Goal: Task Accomplishment & Management: Use online tool/utility

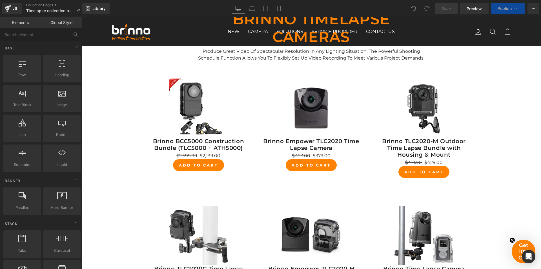
scroll to position [85, 0]
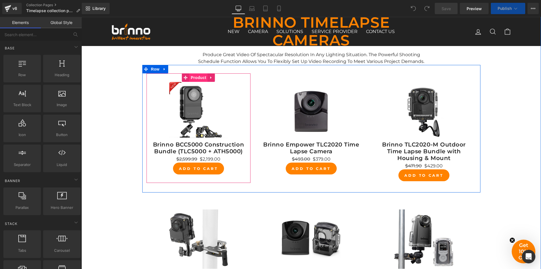
click at [195, 78] on span "Product" at bounding box center [198, 77] width 18 height 8
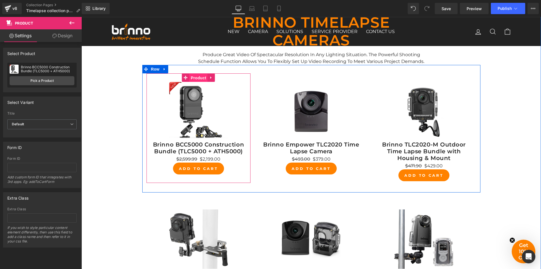
click at [194, 76] on span "Product" at bounding box center [198, 78] width 18 height 8
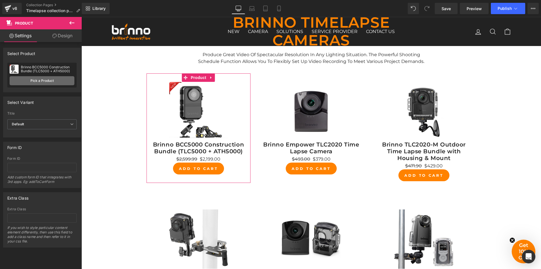
click at [48, 79] on link "Pick a Product" at bounding box center [42, 80] width 65 height 9
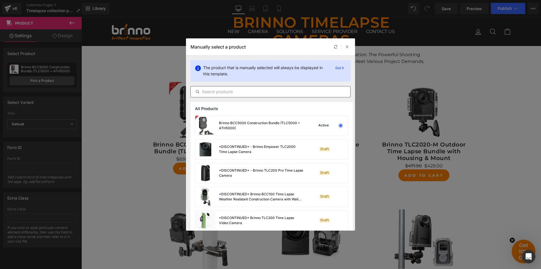
click at [271, 93] on input "text" at bounding box center [271, 91] width 160 height 7
paste input "Brinno BCC5000 Construction Bundle (TLC5000 + ATH5000)"
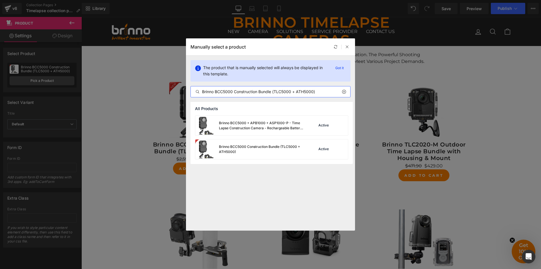
type input "Brinno BCC5000 Construction Bundle (TLC5000 + ATH5000)"
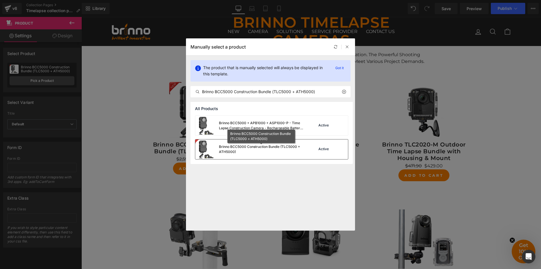
click at [262, 148] on div "Brinno BCC5000 Construction Bundle (TLC5000 + ATH5000)" at bounding box center [261, 149] width 85 height 10
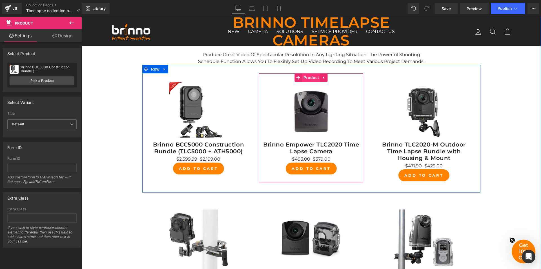
click at [308, 76] on span "Product" at bounding box center [311, 77] width 18 height 8
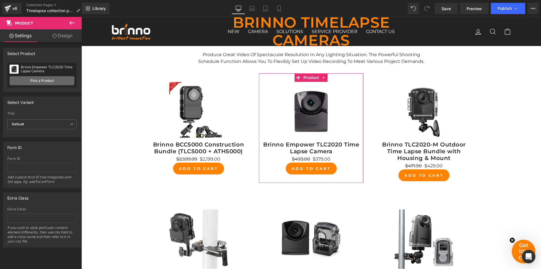
click at [36, 80] on link "Pick a Product" at bounding box center [42, 80] width 65 height 9
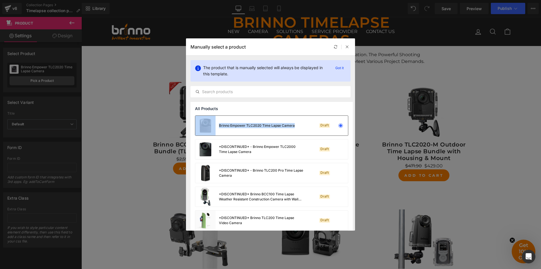
drag, startPoint x: 217, startPoint y: 120, endPoint x: 296, endPoint y: 128, distance: 79.1
click at [296, 128] on div "Brinno Empower TLC2020 Time Lapse Camera Draft" at bounding box center [271, 126] width 153 height 20
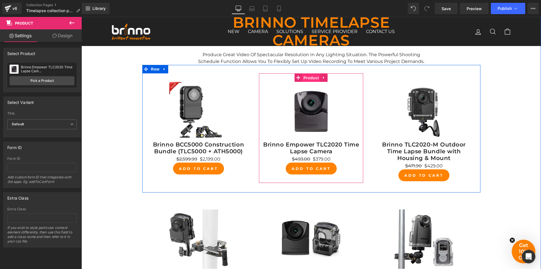
click at [311, 76] on span "Product" at bounding box center [311, 78] width 18 height 8
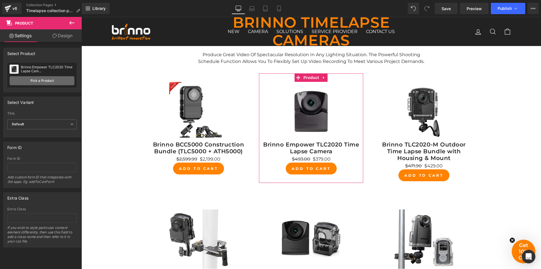
click at [36, 82] on link "Pick a Product" at bounding box center [42, 80] width 65 height 9
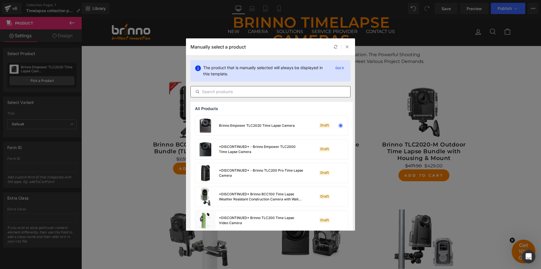
click at [268, 90] on input "text" at bounding box center [271, 91] width 160 height 7
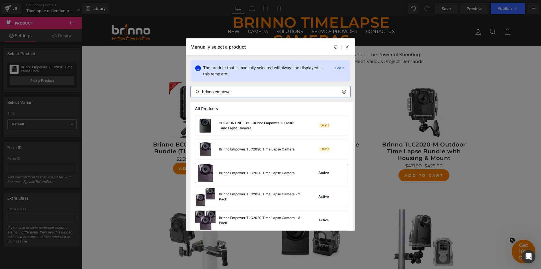
type input "brinno empower"
click at [272, 180] on div "Brinno Empower TLC2020 Time Lapse Camera" at bounding box center [245, 173] width 100 height 20
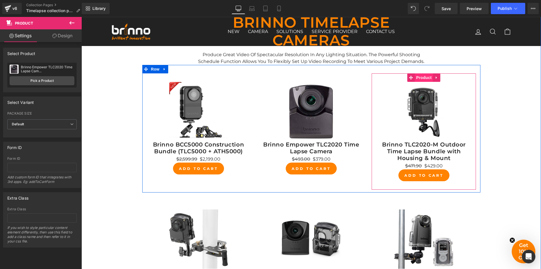
click at [427, 76] on span "Product" at bounding box center [424, 77] width 18 height 8
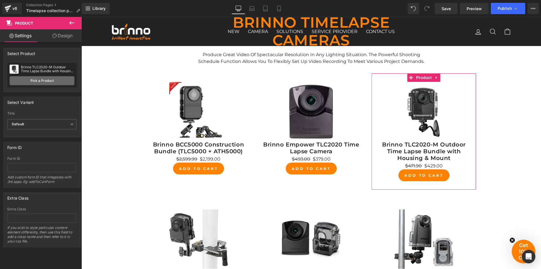
click at [38, 83] on link "Pick a Product" at bounding box center [42, 80] width 65 height 9
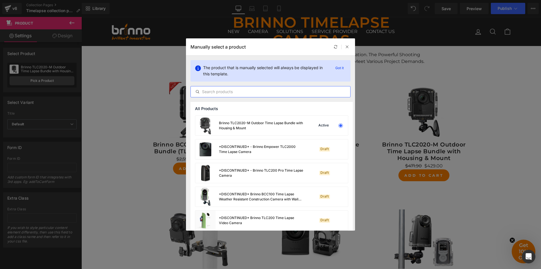
click at [281, 92] on input "text" at bounding box center [271, 91] width 160 height 7
paste input "Brinno TLC2020-M Outdoor Time Lapse Bundle with Housing & Mount"
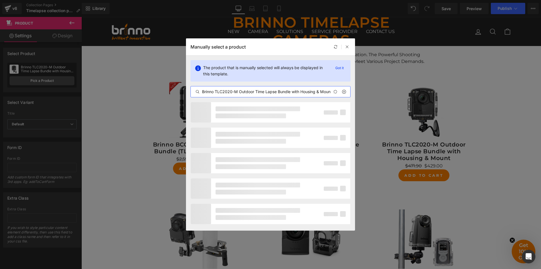
scroll to position [0, 3]
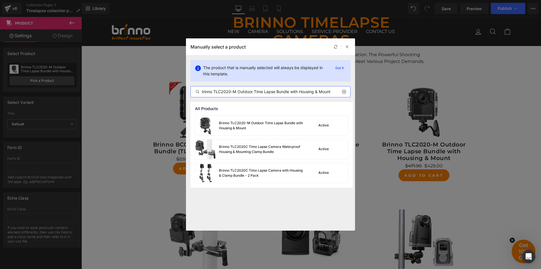
type input "Brinno TLC2020-M Outdoor Time Lapse Bundle with Housing & Mount"
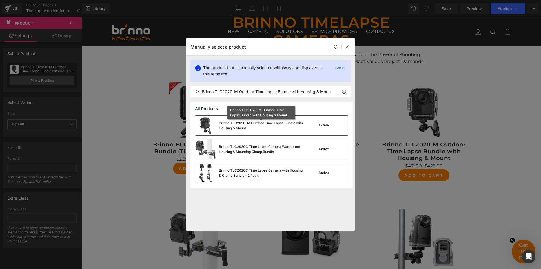
click at [272, 127] on div "Brinno TLC2020-M Outdoor Time Lapse Bundle with Housing & Mount" at bounding box center [261, 125] width 85 height 10
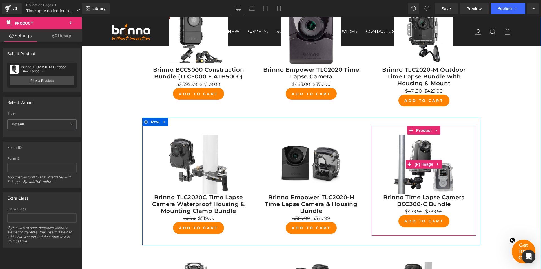
scroll to position [169, 0]
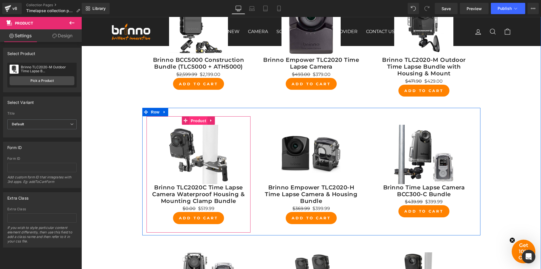
click at [195, 121] on span "Product" at bounding box center [198, 120] width 18 height 8
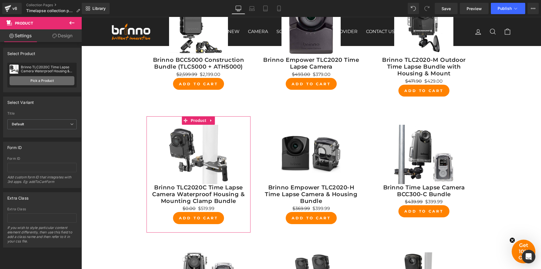
click at [38, 79] on link "Pick a Product" at bounding box center [42, 80] width 65 height 9
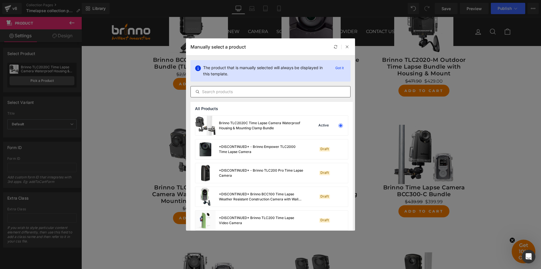
click at [266, 92] on input "text" at bounding box center [271, 91] width 160 height 7
paste input "Brinno TLC2020C Time Lapse Camera Waterproof Housing & Mounting Clamp Bundle"
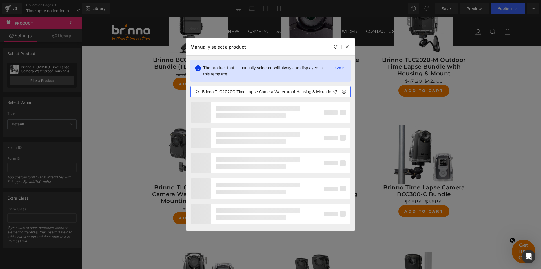
scroll to position [0, 31]
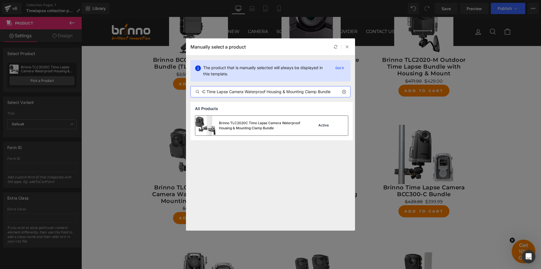
type input "Brinno TLC2020C Time Lapse Camera Waterproof Housing & Mounting Clamp Bundle"
click at [257, 125] on div "Brinno TLC2020C Time Lapse Camera Waterproof Housing & Mounting Clamp Bundle" at bounding box center [261, 125] width 85 height 10
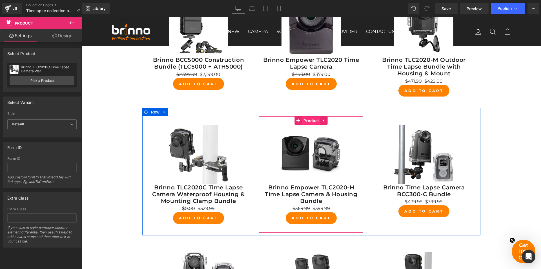
click at [312, 120] on span "Product" at bounding box center [311, 120] width 18 height 8
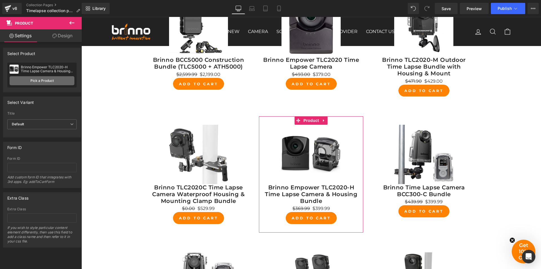
click at [54, 80] on link "Pick a Product" at bounding box center [42, 80] width 65 height 9
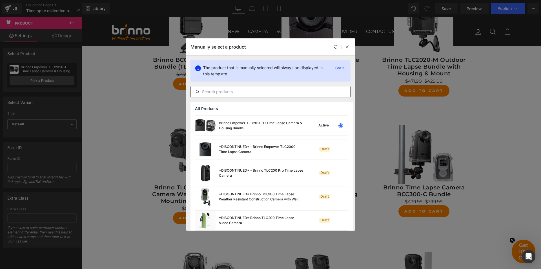
click at [279, 91] on input "text" at bounding box center [271, 91] width 160 height 7
paste input "Brinno Empower TLC2020-H Time Lapse Camera & Housing Bundle"
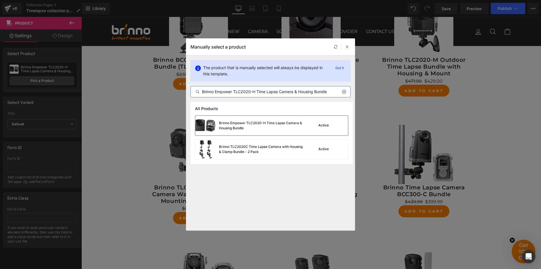
type input "Brinno Empower TLC2020-H Time Lapse Camera & Housing Bundle"
click at [261, 126] on div "Brinno Empower TLC2020-H Time Lapse Camera & Housing Bundle" at bounding box center [261, 125] width 85 height 10
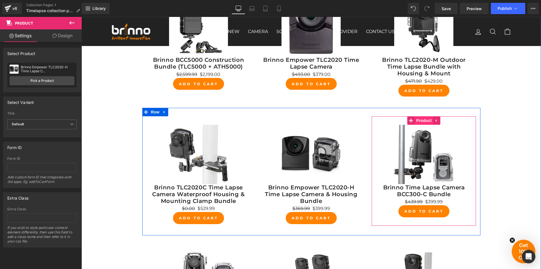
click at [422, 121] on span "Product" at bounding box center [424, 120] width 18 height 8
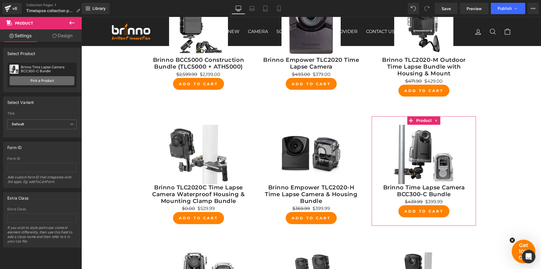
click at [39, 80] on link "Pick a Product" at bounding box center [42, 80] width 65 height 9
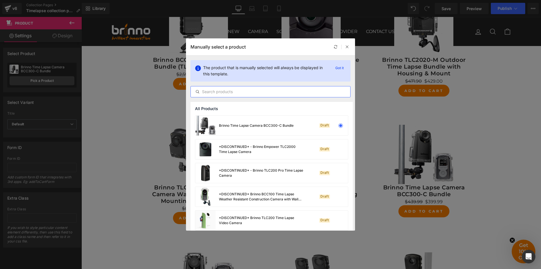
click at [256, 91] on input "text" at bounding box center [271, 91] width 160 height 7
paste input "Brinno Time Lapse Camera BCC300-C Bundle"
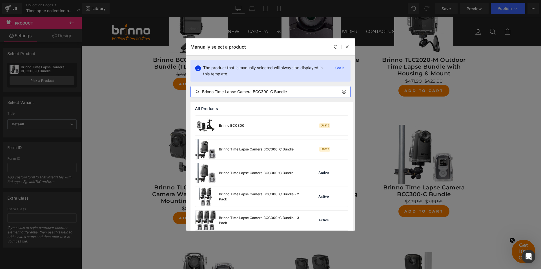
type input "Brinno Time Lapse Camera BCC300-C Bundle"
click at [259, 176] on div "Brinno Time Lapse Camera BCC300-C Bundle" at bounding box center [244, 173] width 98 height 20
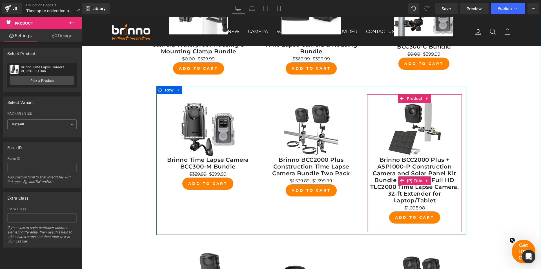
scroll to position [310, 0]
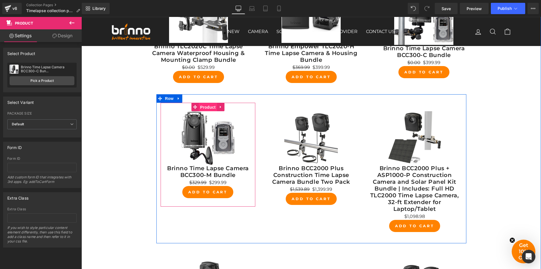
click at [205, 109] on span "Product" at bounding box center [208, 107] width 18 height 8
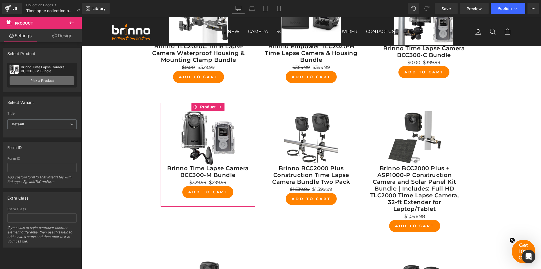
click at [43, 80] on link "Pick a Product" at bounding box center [42, 80] width 65 height 9
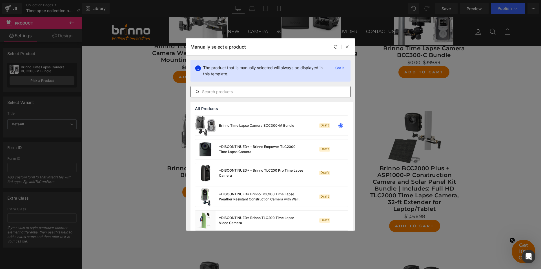
click at [275, 93] on input "text" at bounding box center [271, 91] width 160 height 7
paste input "Brinno Time Lapse Camera BCC300-M Bundle"
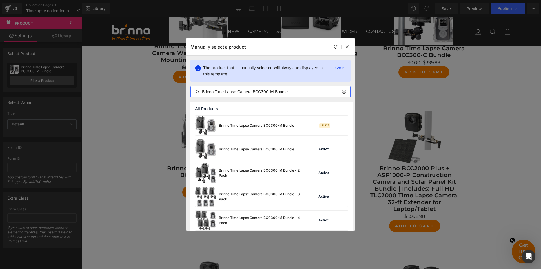
type input "Brinno Time Lapse Camera BCC300-M Bundle"
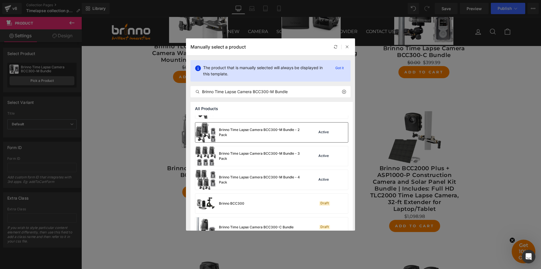
scroll to position [0, 0]
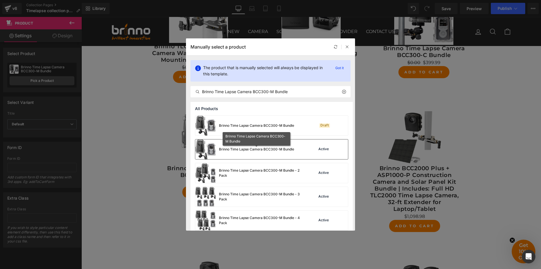
click at [264, 151] on div "Brinno Time Lapse Camera BCC300-M Bundle" at bounding box center [256, 149] width 75 height 5
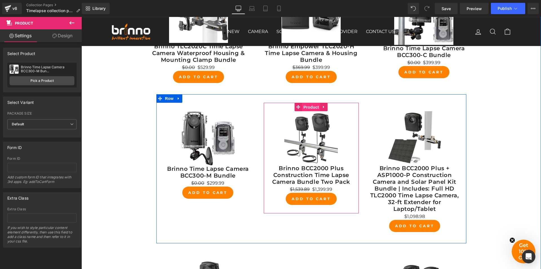
click at [310, 107] on span "Product" at bounding box center [311, 107] width 18 height 8
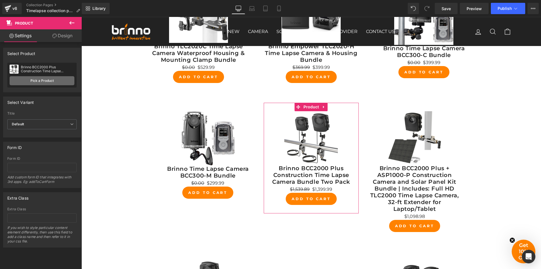
click at [40, 80] on link "Pick a Product" at bounding box center [42, 80] width 65 height 9
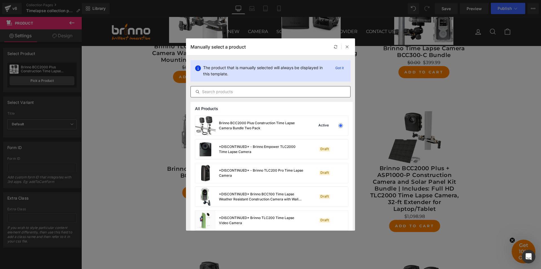
click at [262, 92] on input "text" at bounding box center [271, 91] width 160 height 7
paste input "Brinno BCC2000 Plus Construction Time Lapse Camera Bundle Two Pack"
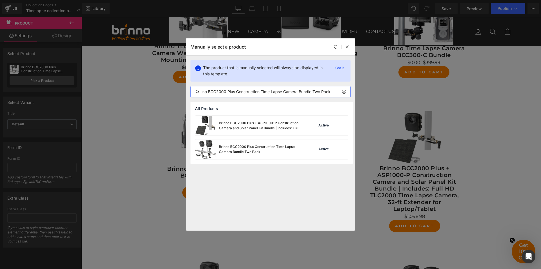
type input "Brinno BCC2000 Plus Construction Time Lapse Camera Bundle Two Pack"
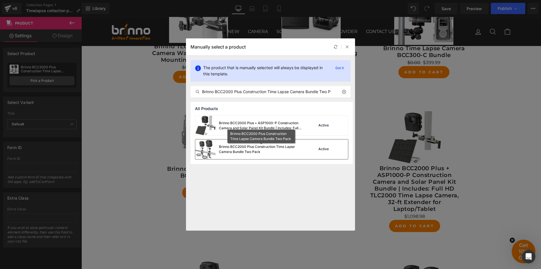
click at [259, 151] on div "Brinno BCC2000 Plus Construction Time Lapse Camera Bundle Two Pack" at bounding box center [261, 149] width 85 height 10
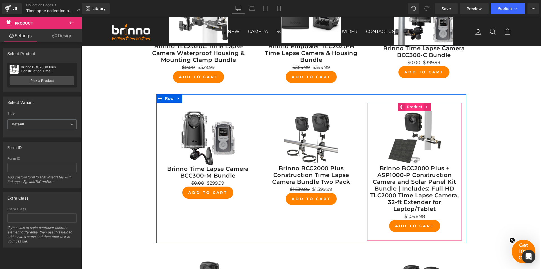
click at [413, 106] on span "Product" at bounding box center [415, 107] width 18 height 8
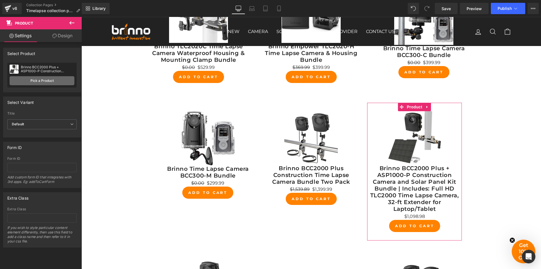
click at [46, 79] on link "Pick a Product" at bounding box center [42, 80] width 65 height 9
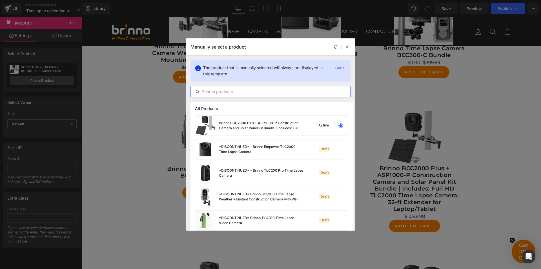
click at [259, 94] on input "text" at bounding box center [271, 91] width 160 height 7
paste input "Brinno BCC2000 Plus + ASP1000-P Construction Camera and Solar Panel Kit Bundle …"
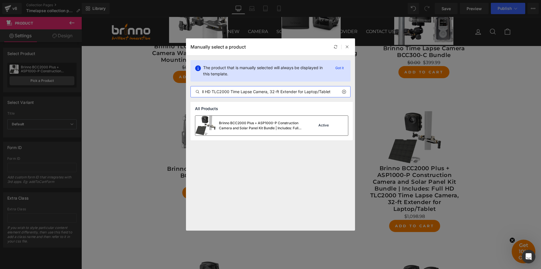
type input "Brinno BCC2000 Plus + ASP1000-P Construction Camera and Solar Panel Kit Bundle …"
click at [269, 125] on div "Brinno BCC2000 Plus + ASP1000-P Construction Camera and Solar Panel Kit Bundle …" at bounding box center [261, 125] width 85 height 10
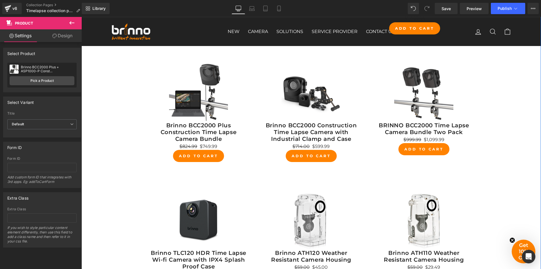
scroll to position [479, 0]
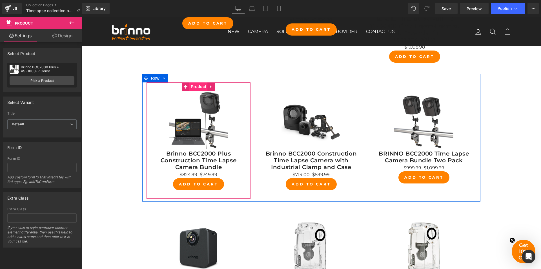
click at [192, 86] on span "Product" at bounding box center [198, 86] width 18 height 8
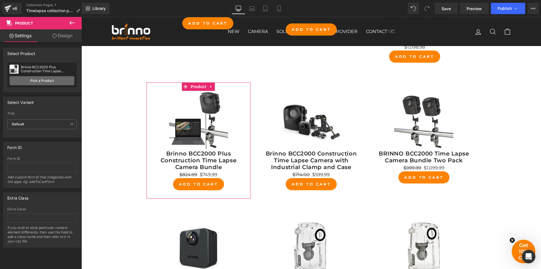
click at [47, 80] on link "Pick a Product" at bounding box center [42, 80] width 65 height 9
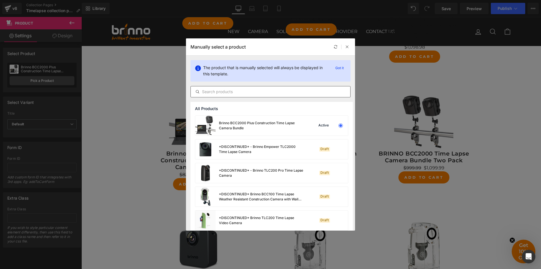
click at [269, 92] on input "text" at bounding box center [271, 91] width 160 height 7
paste input "Brinno BCC2000 Plus Construction Time Lapse Camera Bundle"
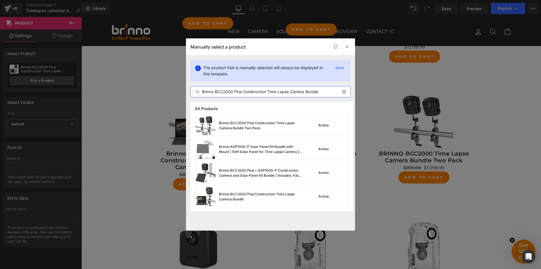
type input "Brinno BCC2000 Plus Construction Time Lapse Camera Bundle"
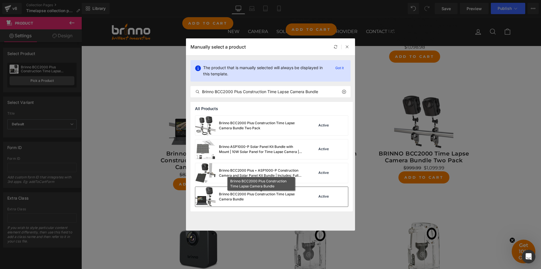
click at [274, 197] on div "Brinno BCC2000 Plus Construction Time Lapse Camera Bundle" at bounding box center [261, 196] width 85 height 10
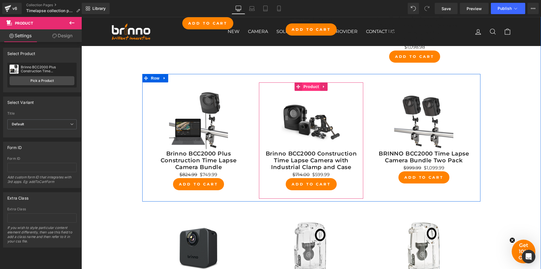
click at [307, 88] on span "Product" at bounding box center [311, 86] width 18 height 8
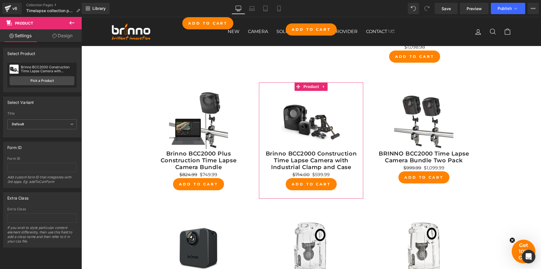
click at [41, 76] on div "Brinno BCC2000 Construction Time Lapse Camera with Industrial Clamp and Case Br…" at bounding box center [41, 75] width 69 height 25
click at [41, 77] on link "Pick a Product" at bounding box center [42, 80] width 65 height 9
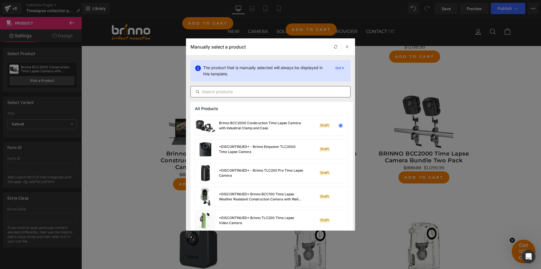
click at [260, 93] on input "text" at bounding box center [271, 91] width 160 height 7
paste input "Brinno BCC2000 Construction Time Lapse Camera with Industrial Clamp and Case"
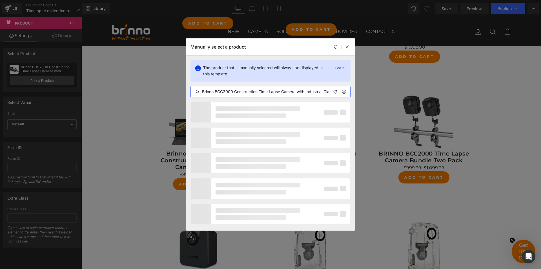
scroll to position [0, 25]
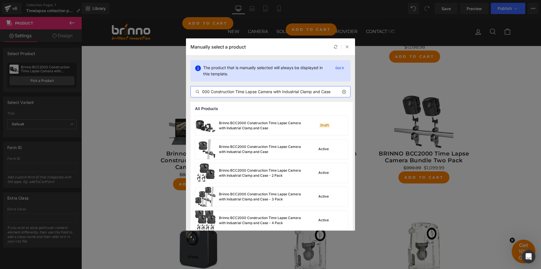
type input "Brinno BCC2000 Construction Time Lapse Camera with Industrial Clamp and Case"
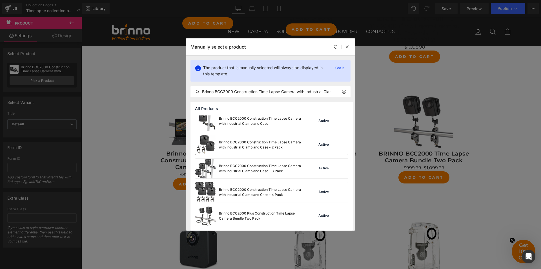
scroll to position [0, 0]
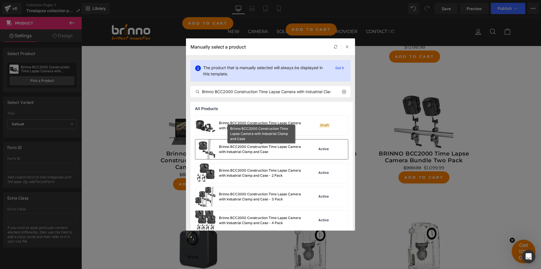
click at [261, 147] on div "Brinno BCC2000 Construction Time Lapse Camera with Industrial Clamp and Case" at bounding box center [261, 149] width 85 height 10
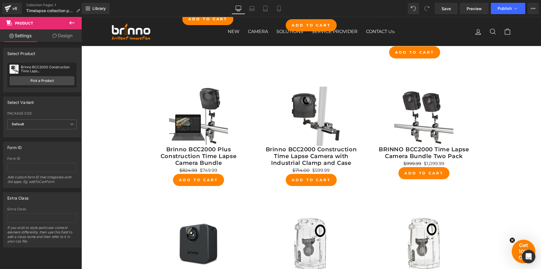
scroll to position [479, 0]
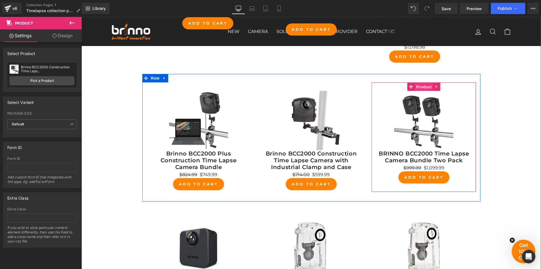
click at [422, 86] on span "Product" at bounding box center [424, 87] width 18 height 8
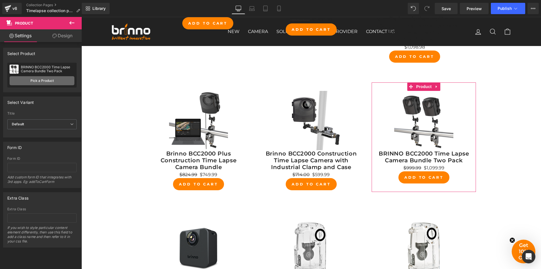
click at [45, 78] on link "Pick a Product" at bounding box center [42, 80] width 65 height 9
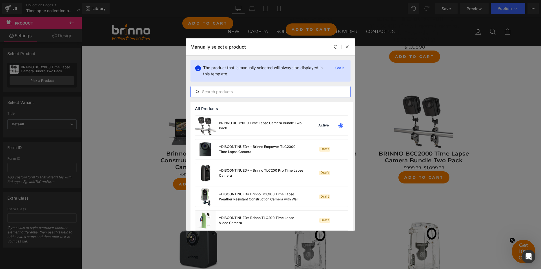
click at [289, 92] on input "text" at bounding box center [271, 91] width 160 height 7
paste input "BRINNO BCC2000 Time Lapse Camera Bundle Two Pack"
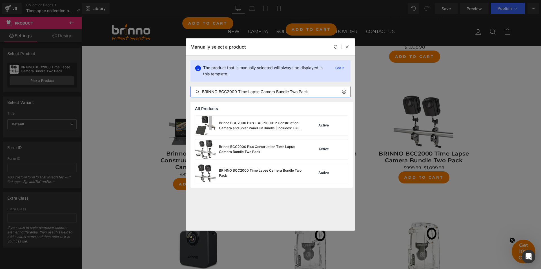
type input "BRINNO BCC2000 Time Lapse Camera Bundle Two Pack"
click at [277, 174] on div "BRINNO BCC2000 Time Lapse Camera Bundle Two Pack" at bounding box center [261, 173] width 85 height 10
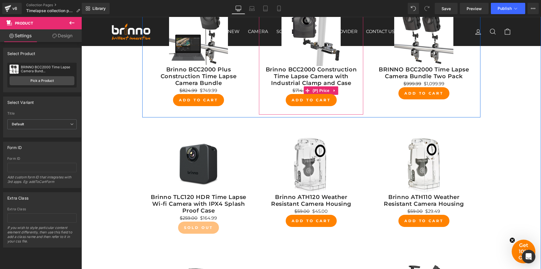
scroll to position [564, 0]
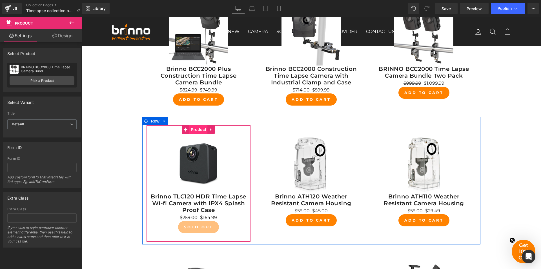
click at [196, 129] on span "Product" at bounding box center [198, 129] width 18 height 8
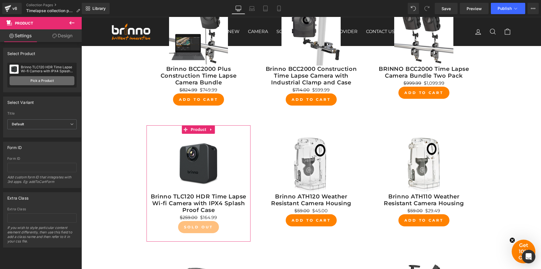
click at [37, 79] on link "Pick a Product" at bounding box center [42, 80] width 65 height 9
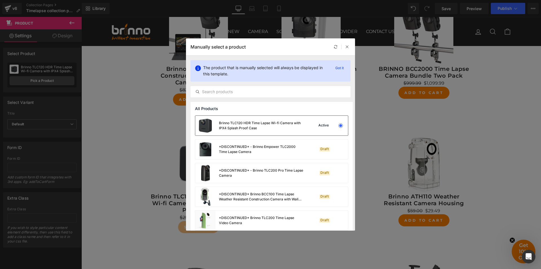
click at [265, 127] on div "Brinno TLC120 HDR Time Lapse Wi-fi Camera with IPX4 Splash Proof Case" at bounding box center [261, 125] width 85 height 10
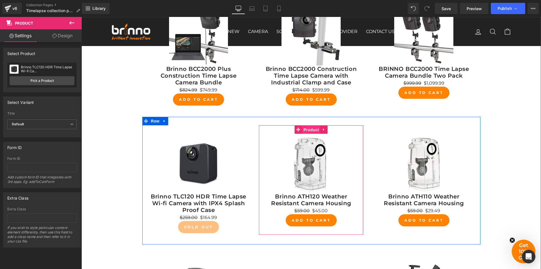
click at [308, 129] on span "Product" at bounding box center [311, 129] width 18 height 8
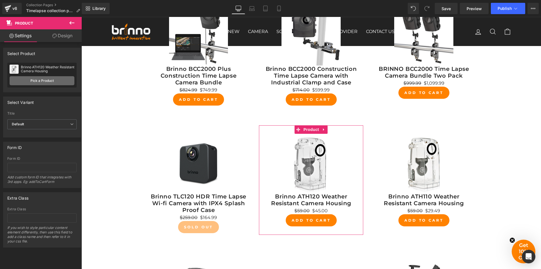
click at [50, 80] on link "Pick a Product" at bounding box center [42, 80] width 65 height 9
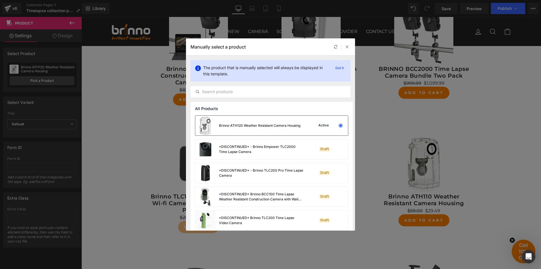
click at [262, 121] on div "Brinno ATH120 Weather Resistant Camera Housing" at bounding box center [247, 126] width 105 height 20
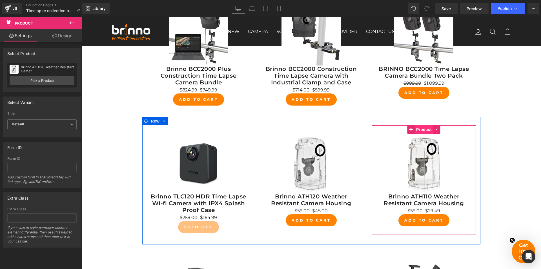
click at [422, 131] on span "Product" at bounding box center [424, 129] width 18 height 8
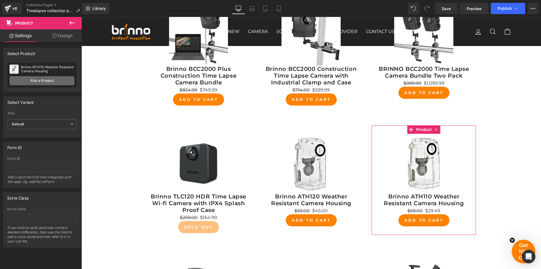
click at [43, 79] on link "Pick a Product" at bounding box center [42, 80] width 65 height 9
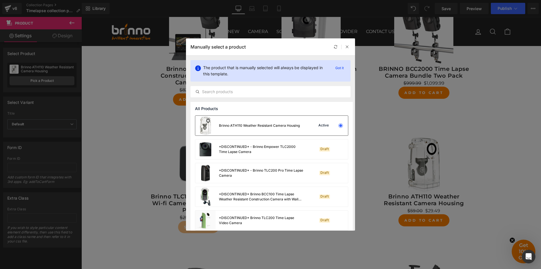
click at [273, 129] on div "Brinno ATH110 Weather Resistant Camera Housing" at bounding box center [247, 126] width 105 height 20
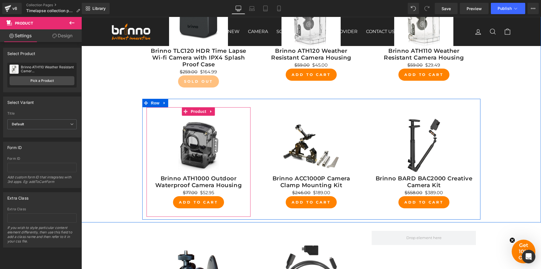
scroll to position [733, 0]
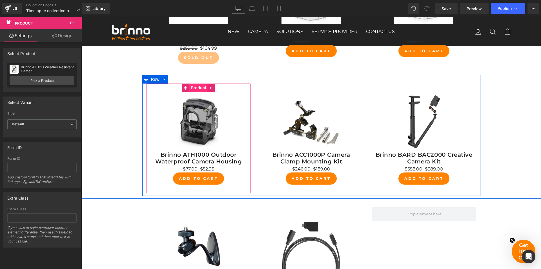
click at [195, 87] on span "Product" at bounding box center [198, 87] width 18 height 8
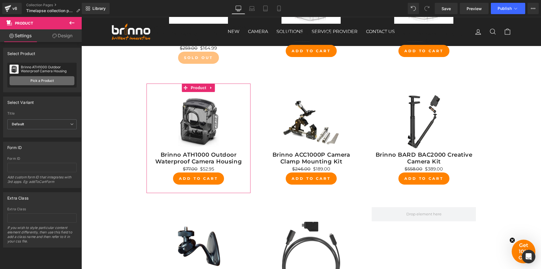
click at [37, 77] on link "Pick a Product" at bounding box center [42, 80] width 65 height 9
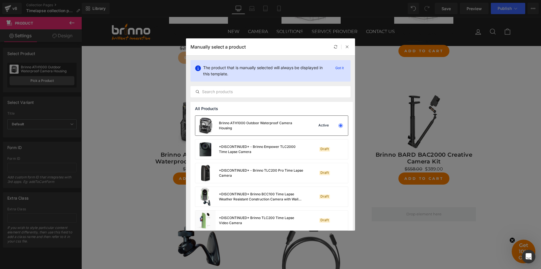
click at [266, 127] on div "Brinno ATH1000 Outdoor Waterproof Camera Housing" at bounding box center [261, 125] width 85 height 10
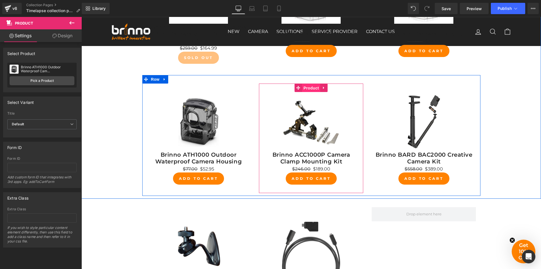
click at [309, 88] on span "Product" at bounding box center [311, 88] width 18 height 8
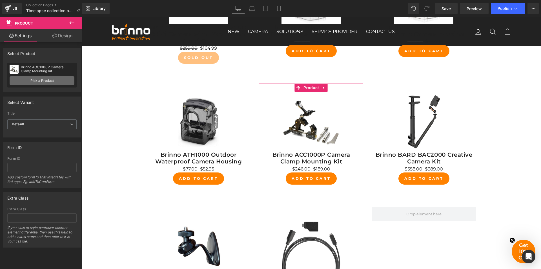
click at [40, 82] on link "Pick a Product" at bounding box center [42, 80] width 65 height 9
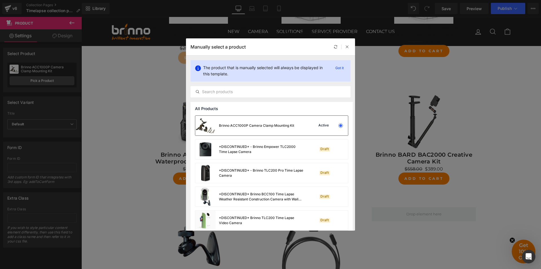
click at [261, 125] on div "Brinno ACC1000P Camera Clamp Mounting Kit" at bounding box center [256, 125] width 75 height 5
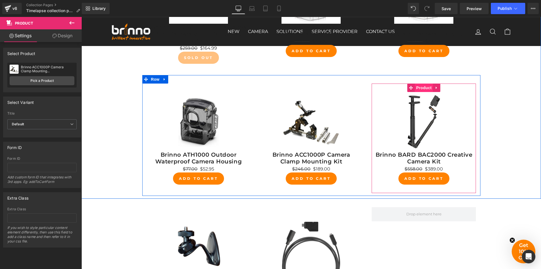
click at [421, 90] on span "Product" at bounding box center [424, 87] width 18 height 8
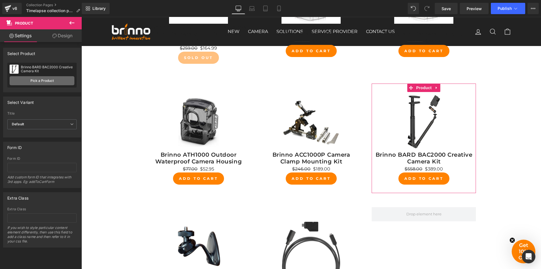
click at [29, 79] on link "Pick a Product" at bounding box center [42, 80] width 65 height 9
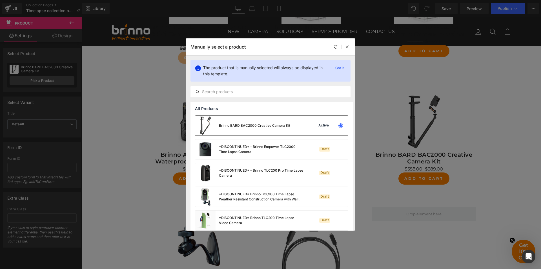
click at [250, 123] on div "Brinno BARD BAC2000 Creative Camera Kit" at bounding box center [242, 126] width 95 height 20
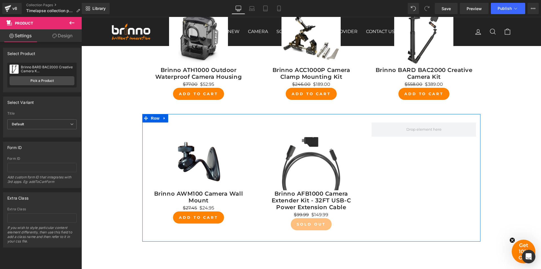
scroll to position [790, 0]
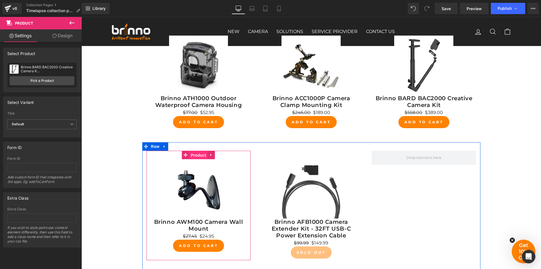
click at [195, 155] on span "Product" at bounding box center [198, 155] width 18 height 8
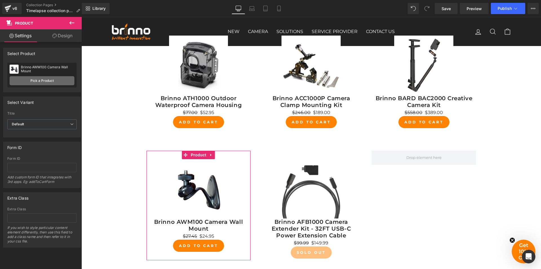
click at [42, 77] on link "Pick a Product" at bounding box center [42, 80] width 65 height 9
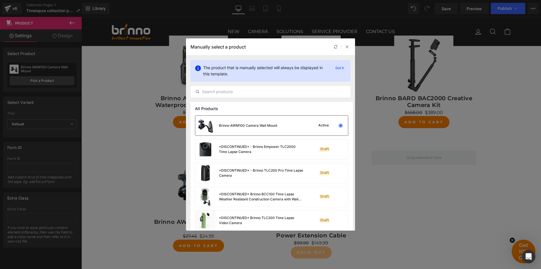
click at [262, 127] on div "Brinno AWM100 Camera Wall Mount" at bounding box center [248, 125] width 58 height 5
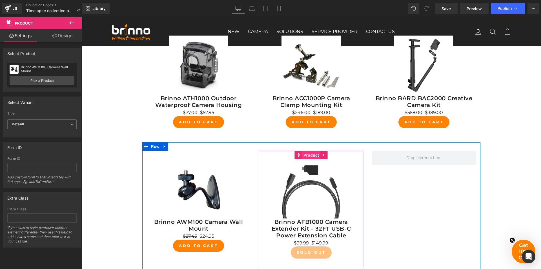
click at [312, 158] on span "Product" at bounding box center [311, 155] width 18 height 8
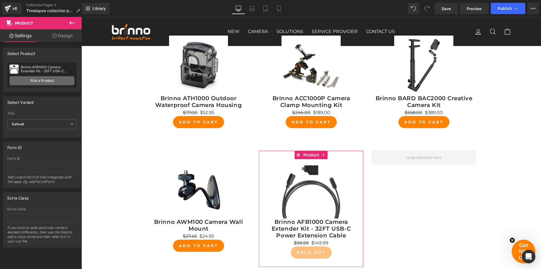
click at [28, 78] on link "Pick a Product" at bounding box center [42, 80] width 65 height 9
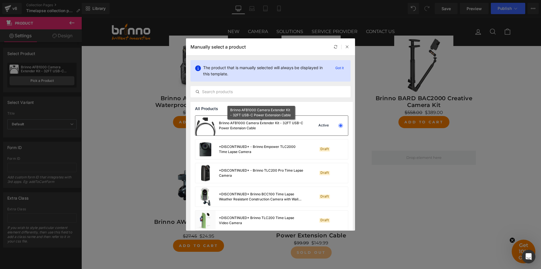
click at [263, 130] on div "Brinno AFB1000 Camera Extender Kit - 32FT USB-C Power Extension Cable" at bounding box center [261, 125] width 85 height 10
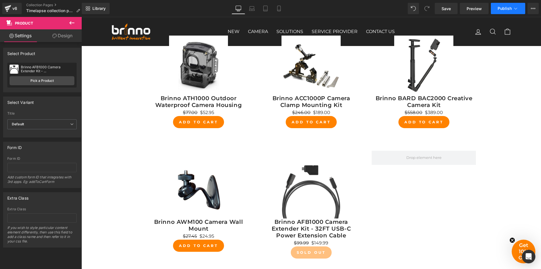
click at [505, 11] on button "Publish" at bounding box center [508, 8] width 34 height 11
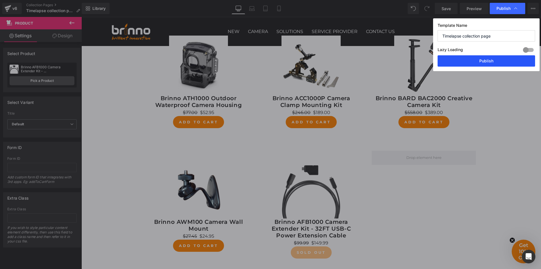
click at [488, 61] on button "Publish" at bounding box center [487, 60] width 98 height 11
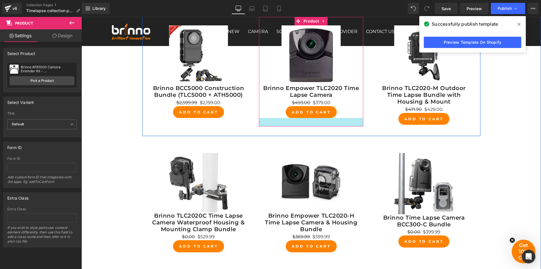
scroll to position [113, 0]
